Goal: Task Accomplishment & Management: Complete application form

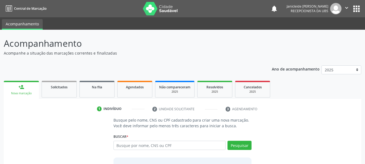
click at [142, 148] on input "text" at bounding box center [170, 145] width 112 height 9
type input "702402541733922"
click at [245, 144] on button "Pesquisar" at bounding box center [240, 145] width 24 height 9
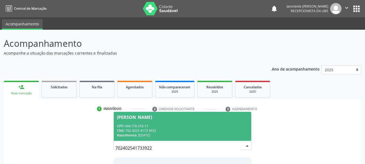
scroll to position [44, 0]
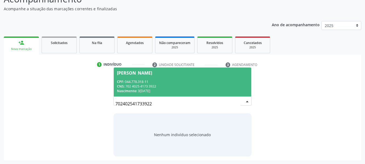
click at [173, 91] on div "Nascimento: 30[DATE]" at bounding box center [182, 91] width 131 height 5
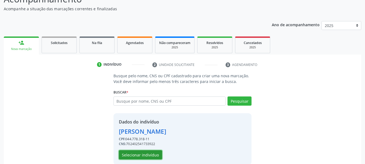
click at [142, 154] on button "Selecionar indivíduo" at bounding box center [140, 154] width 43 height 9
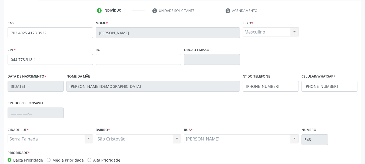
scroll to position [125, 0]
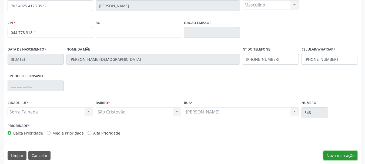
click at [341, 155] on button "Nova marcação" at bounding box center [341, 155] width 34 height 9
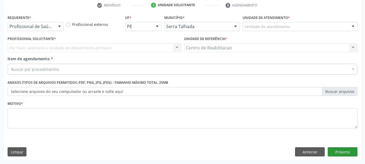
scroll to position [104, 0]
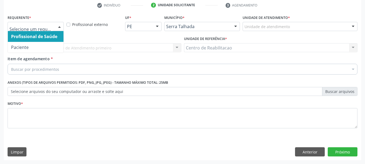
click at [59, 26] on div at bounding box center [59, 26] width 8 height 9
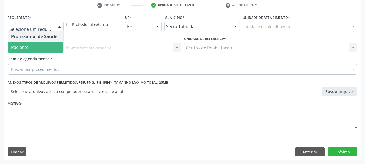
click at [43, 46] on span "Paciente" at bounding box center [36, 47] width 56 height 11
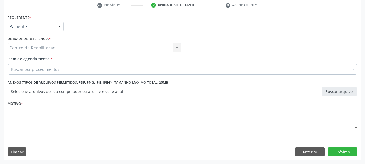
click at [66, 71] on div "Buscar por procedimentos" at bounding box center [183, 69] width 350 height 11
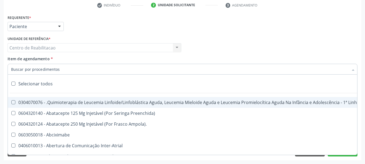
click at [65, 69] on input "Item de agendamento *" at bounding box center [180, 69] width 338 height 11
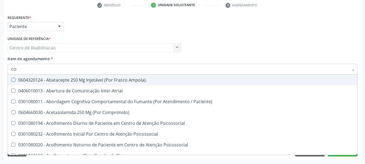
type input "C"
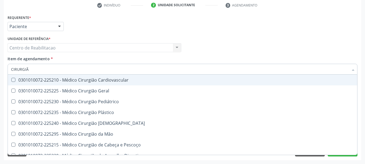
type input "CIRURGIÃO"
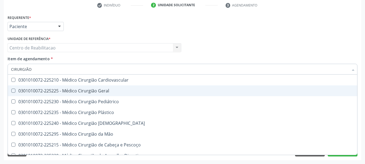
click at [12, 91] on Geral at bounding box center [13, 91] width 4 height 4
click at [11, 91] on Geral "checkbox" at bounding box center [10, 91] width 4 height 4
checkbox Geral "true"
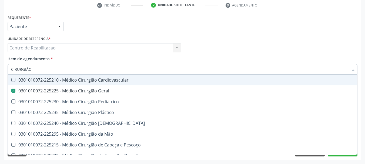
click at [328, 48] on div "Profissional Solicitante Por favor, selecione a Unidade de Atendimento primeiro…" at bounding box center [182, 45] width 353 height 21
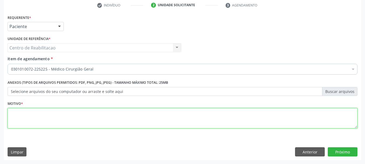
click at [195, 122] on textarea at bounding box center [183, 118] width 350 height 21
type textarea "*"
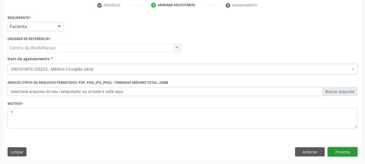
click at [337, 153] on button "Próximo" at bounding box center [343, 151] width 30 height 9
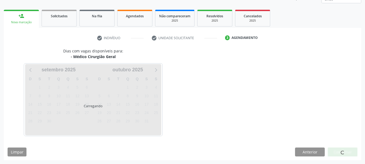
scroll to position [71, 0]
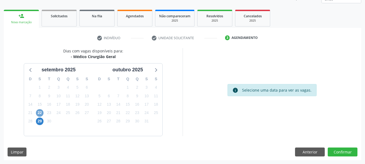
click at [41, 113] on span "22" at bounding box center [40, 113] width 8 height 8
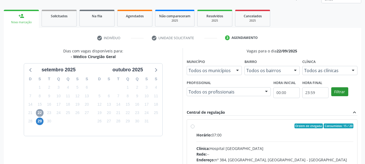
scroll to position [98, 0]
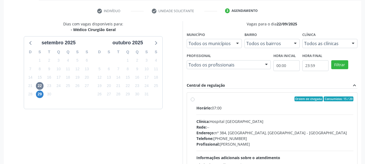
click at [197, 100] on label "Ordem de chegada Consumidos: 15 / 20 Horário: 07:00 Clínica: Hospital [GEOGRAPH…" at bounding box center [275, 137] width 157 height 83
click at [191, 100] on input "Ordem de chegada Consumidos: 15 / 20 Horário: 07:00 Clínica: Hospital [GEOGRAPH…" at bounding box center [193, 98] width 4 height 5
radio input "true"
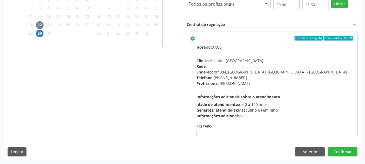
scroll to position [27, 0]
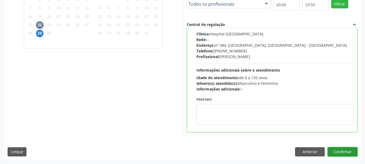
click at [342, 151] on button "Confirmar" at bounding box center [343, 151] width 30 height 9
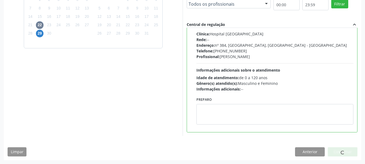
scroll to position [14, 0]
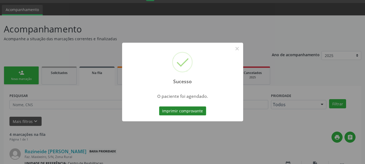
click at [173, 112] on button "Imprimir comprovante" at bounding box center [182, 110] width 47 height 9
